Goal: Transaction & Acquisition: Obtain resource

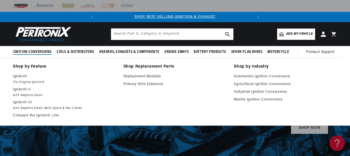
click at [35, 51] on span "Ignition Conversions" at bounding box center [32, 51] width 39 height 5
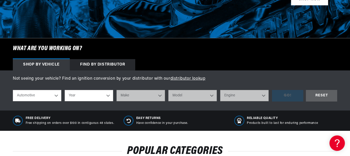
scroll to position [154, 0]
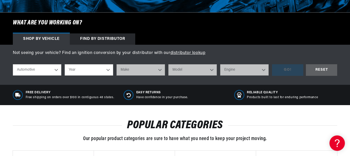
click at [56, 69] on select "Automotive Agricultural Industrial Marine Motorcycle" at bounding box center [37, 69] width 48 height 11
click at [13, 64] on select "Automotive Agricultural Industrial Marine Motorcycle" at bounding box center [37, 69] width 48 height 11
click at [107, 70] on select "Year 2026 2025 2024 2023 2022 2021 2020 2019 2018 2017 2016 2015 2014 2013 2012…" at bounding box center [89, 69] width 48 height 11
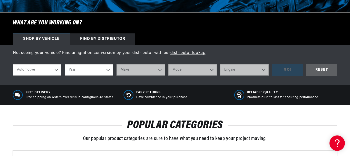
select select "1973"
click at [65, 64] on select "Year 2026 2025 2024 2023 2022 2021 2020 2019 2018 2017 2016 2015 2014 2013 2012…" at bounding box center [89, 69] width 48 height 11
select select "1973"
click at [159, 69] on select "Make Alfa Romeo American Motors Aston Martin Audi Austin Avanti Bentley BMW Bui…" at bounding box center [140, 69] width 48 height 11
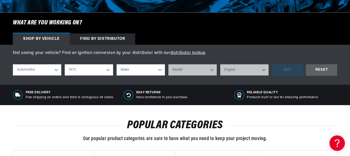
select select "Volkswagen"
click at [116, 64] on select "Make Alfa Romeo American Motors Aston Martin Audi Austin Avanti Bentley BMW Bui…" at bounding box center [140, 69] width 48 height 11
select select "Volkswagen"
click at [212, 70] on select "Model 412 Beetle Fastback Karmann Ghia Squareback Super Beetle Thing" at bounding box center [192, 69] width 48 height 11
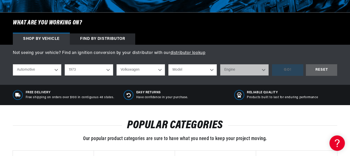
select select "Beetle"
click at [168, 64] on select "Model 412 Beetle Fastback Karmann Ghia Squareback Super Beetle Thing" at bounding box center [192, 69] width 48 height 11
select select "Beetle"
click at [265, 70] on select "Engine 1.5L 1.6L 4" at bounding box center [244, 69] width 48 height 11
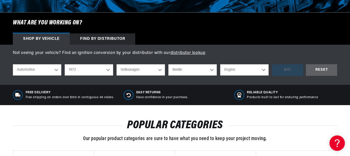
select select "1.6L"
click at [220, 64] on select "Engine 1.5L 1.6L 4" at bounding box center [244, 69] width 48 height 11
select select "1.6L"
click at [282, 71] on div "GO!" at bounding box center [287, 70] width 31 height 12
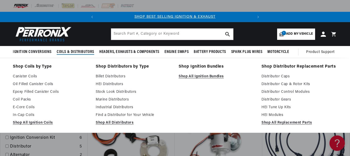
click at [76, 50] on span "Coils & Distributors" at bounding box center [75, 51] width 37 height 5
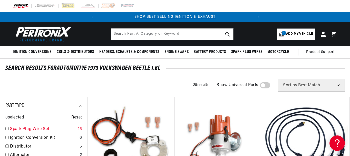
scroll to position [26, 0]
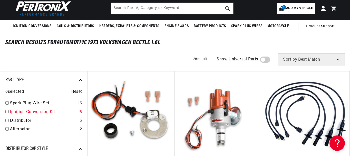
click at [21, 111] on link "Ignition Conversion Kit" at bounding box center [43, 112] width 67 height 7
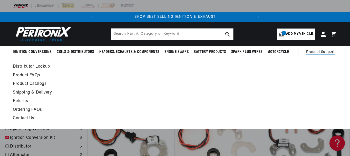
click at [320, 52] on span "Product Support" at bounding box center [320, 52] width 28 height 6
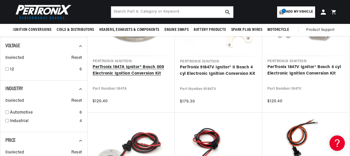
scroll to position [51, 0]
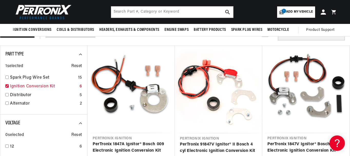
click at [7, 86] on input "checkbox" at bounding box center [6, 85] width 3 height 3
checkbox input "false"
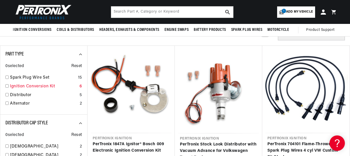
scroll to position [0, 156]
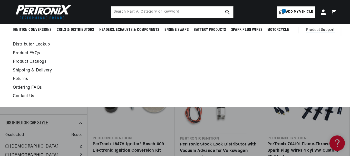
click at [319, 29] on span "Product Support" at bounding box center [320, 30] width 28 height 6
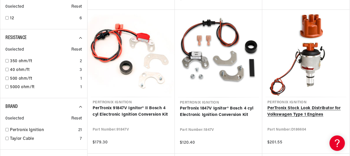
click at [298, 105] on link "PerTronix Stock Look Distributor for Volkswagen Type 1 Engines" at bounding box center [305, 111] width 77 height 13
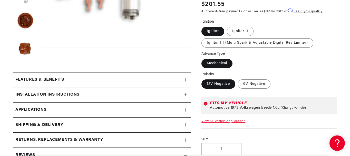
click at [184, 94] on icon at bounding box center [185, 94] width 3 height 3
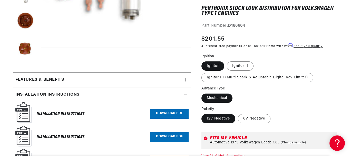
scroll to position [205, 0]
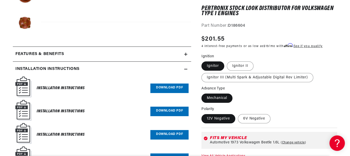
click at [162, 86] on link "Download PDF" at bounding box center [169, 87] width 38 height 9
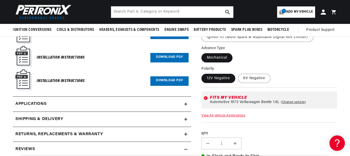
scroll to position [0, 156]
click at [163, 81] on link "Download PDF" at bounding box center [169, 80] width 38 height 9
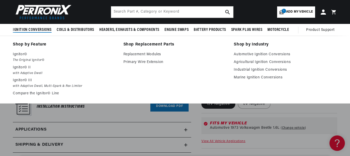
click at [2, 81] on div "Shop by Feature Ignitor© The Original Ignitor© Ignitor© II with Adaptive Dwell …" at bounding box center [175, 69] width 350 height 57
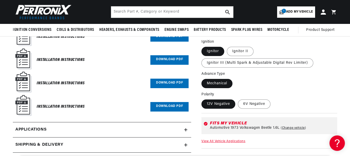
click at [165, 81] on link "Download PDF" at bounding box center [169, 82] width 38 height 9
click at [164, 59] on link "Download PDF" at bounding box center [169, 59] width 38 height 9
